Goal: Task Accomplishment & Management: Complete application form

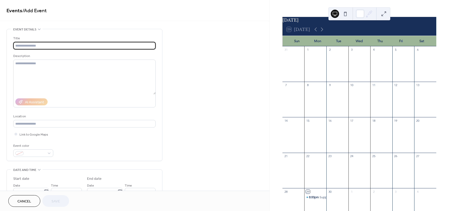
scroll to position [52, 0]
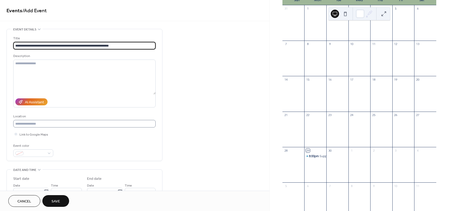
type input "**********"
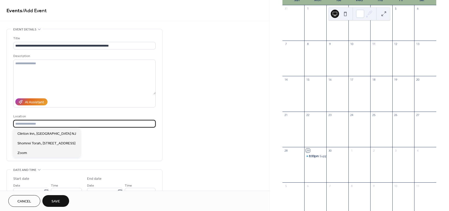
click at [87, 123] on input "text" at bounding box center [84, 124] width 142 height 8
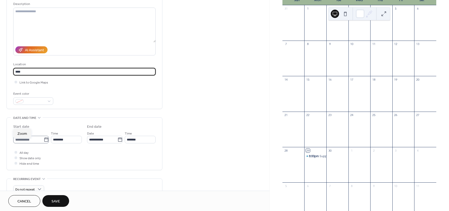
type input "****"
click at [44, 138] on icon at bounding box center [46, 139] width 4 height 4
click at [44, 138] on input "**********" at bounding box center [28, 140] width 30 height 8
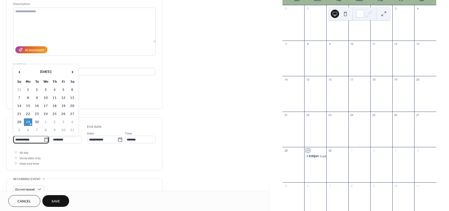
scroll to position [0, 0]
click at [38, 122] on td "30" at bounding box center [37, 122] width 8 height 8
type input "**********"
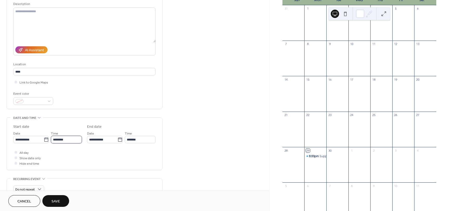
click at [74, 139] on input "********" at bounding box center [66, 140] width 31 height 8
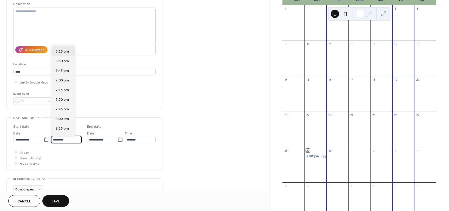
scroll to position [721, 0]
click at [65, 99] on span "8:00 pm" at bounding box center [62, 97] width 13 height 5
type input "*******"
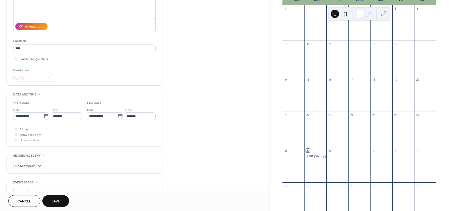
scroll to position [78, 0]
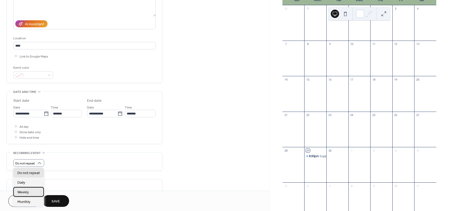
click at [36, 192] on div "Weekly" at bounding box center [28, 192] width 31 height 10
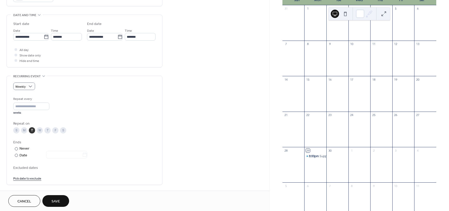
scroll to position [156, 0]
click at [22, 175] on link "Pick date to exclude" at bounding box center [27, 176] width 28 height 5
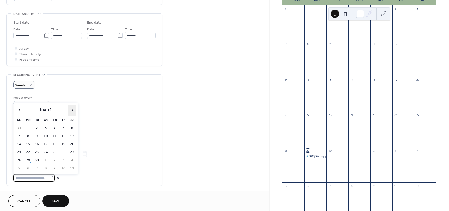
click at [72, 113] on span "›" at bounding box center [72, 110] width 8 height 10
click at [36, 135] on td "7" at bounding box center [37, 136] width 8 height 8
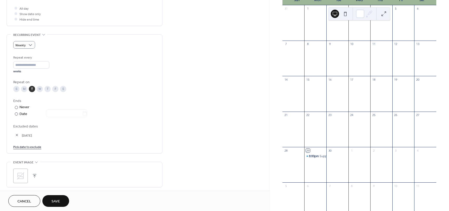
scroll to position [208, 0]
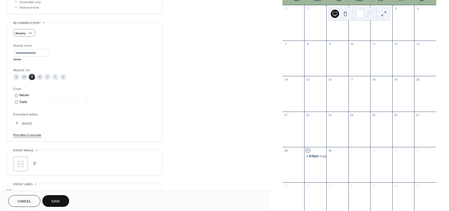
click at [34, 136] on link "Pick date to exclude" at bounding box center [27, 134] width 28 height 5
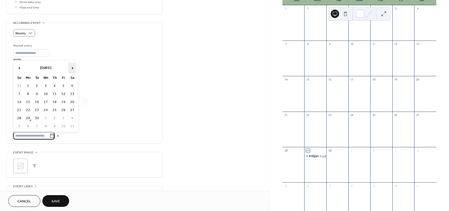
click at [71, 70] on span "›" at bounding box center [72, 68] width 8 height 10
click at [38, 102] on td "14" at bounding box center [37, 102] width 8 height 8
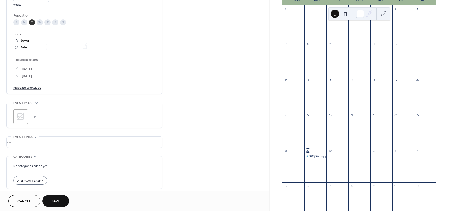
scroll to position [285, 0]
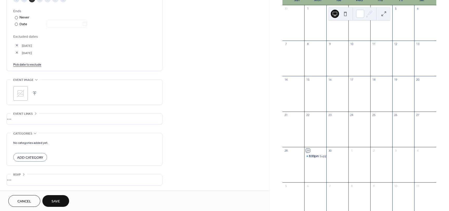
click at [56, 199] on span "Save" at bounding box center [55, 200] width 9 height 5
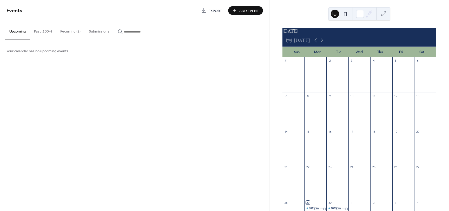
click at [346, 15] on button at bounding box center [345, 14] width 8 height 8
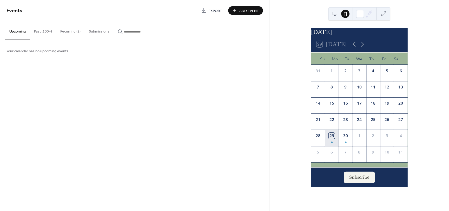
click at [336, 145] on div "29" at bounding box center [332, 138] width 14 height 16
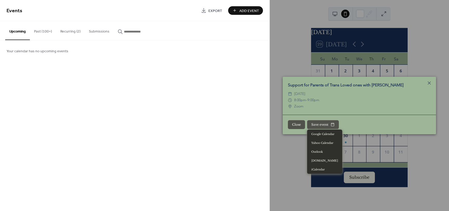
click at [324, 126] on button "Save event" at bounding box center [323, 124] width 32 height 9
click at [365, 106] on div "​ Zoom" at bounding box center [359, 106] width 143 height 6
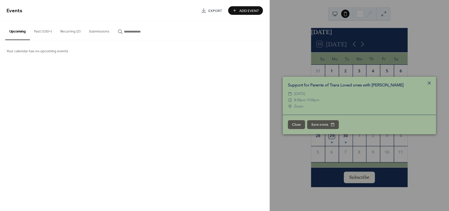
click at [431, 84] on icon at bounding box center [429, 83] width 6 height 6
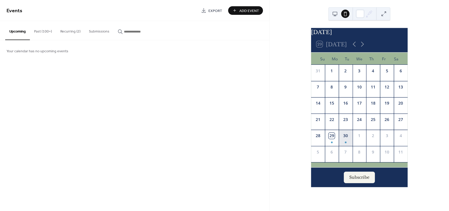
click at [350, 140] on div "30" at bounding box center [345, 138] width 14 height 16
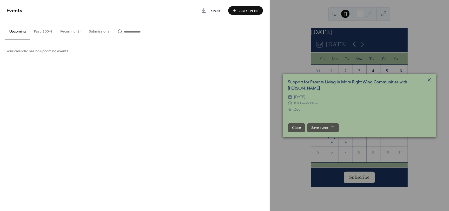
click at [430, 83] on icon at bounding box center [429, 80] width 6 height 6
